Goal: Transaction & Acquisition: Purchase product/service

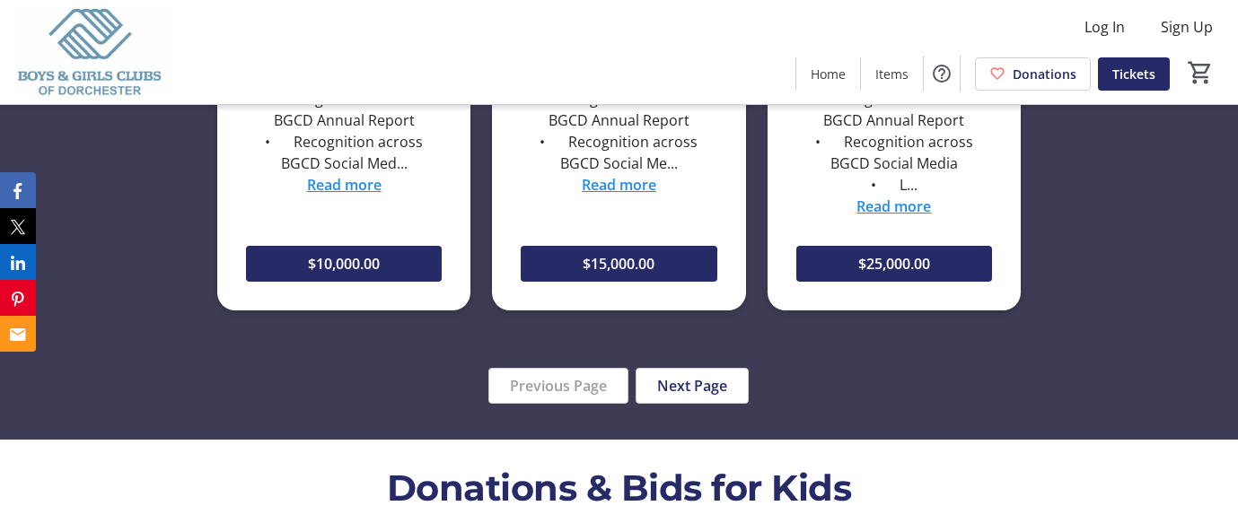
scroll to position [1862, 0]
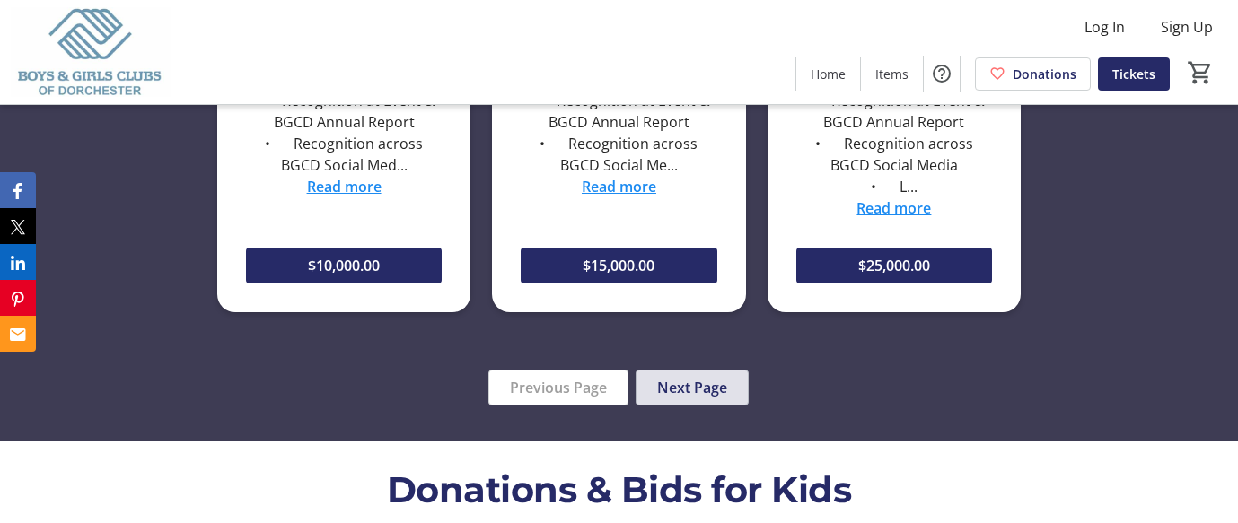
click at [706, 388] on span "Next Page" at bounding box center [692, 388] width 70 height 22
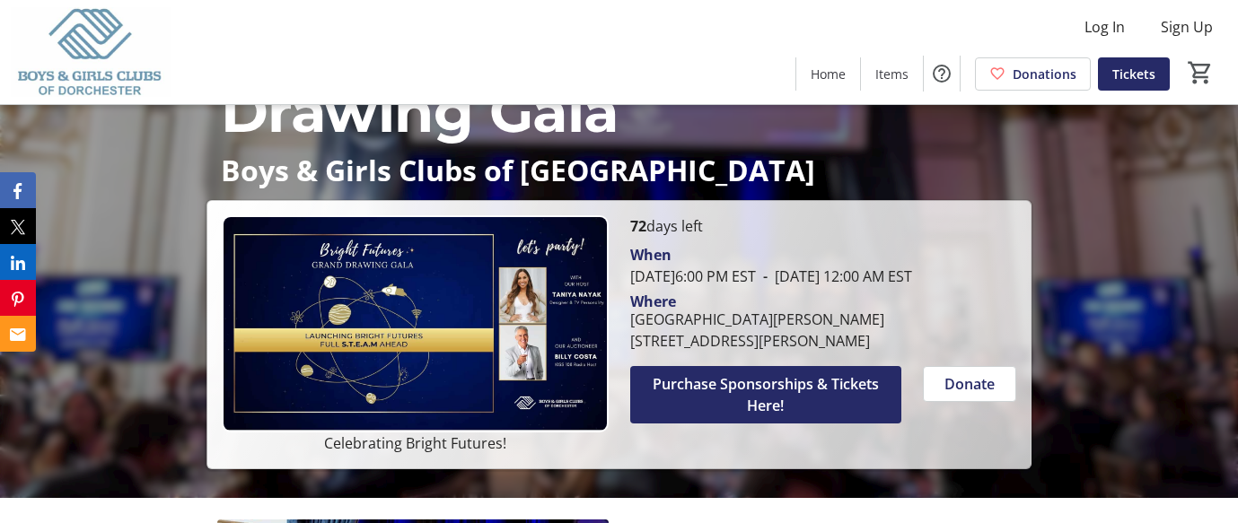
scroll to position [78, 0]
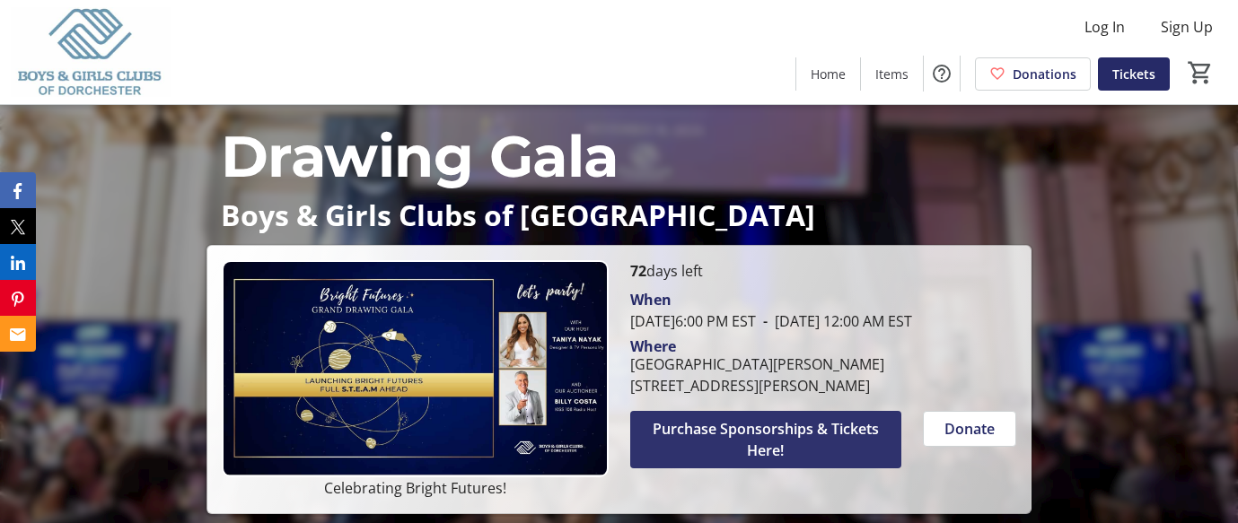
click at [730, 462] on span "Purchase Sponsorships & Tickets Here!" at bounding box center [766, 439] width 229 height 43
